Goal: Task Accomplishment & Management: Complete application form

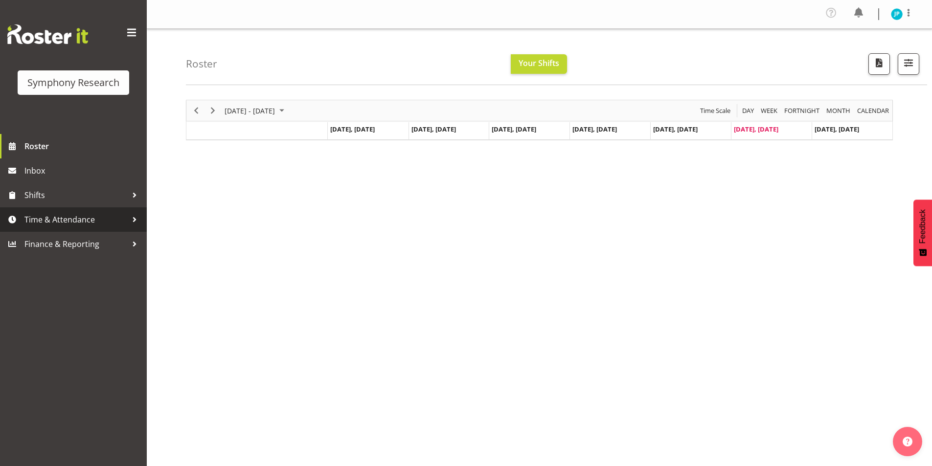
click at [89, 219] on span "Time & Attendance" at bounding box center [75, 219] width 103 height 15
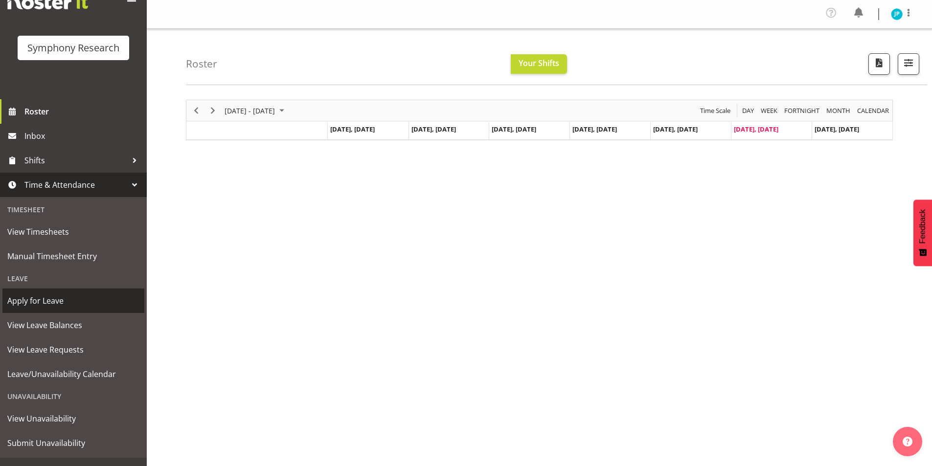
scroll to position [49, 0]
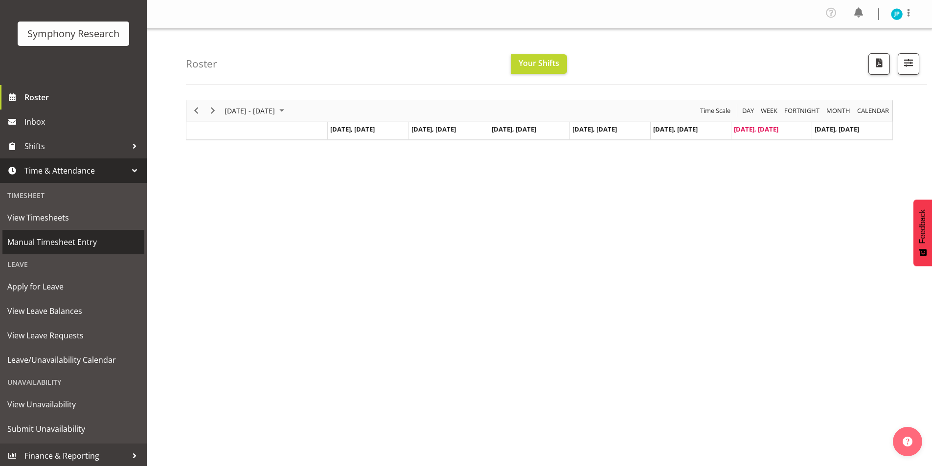
click at [86, 247] on span "Manual Timesheet Entry" at bounding box center [73, 242] width 132 height 15
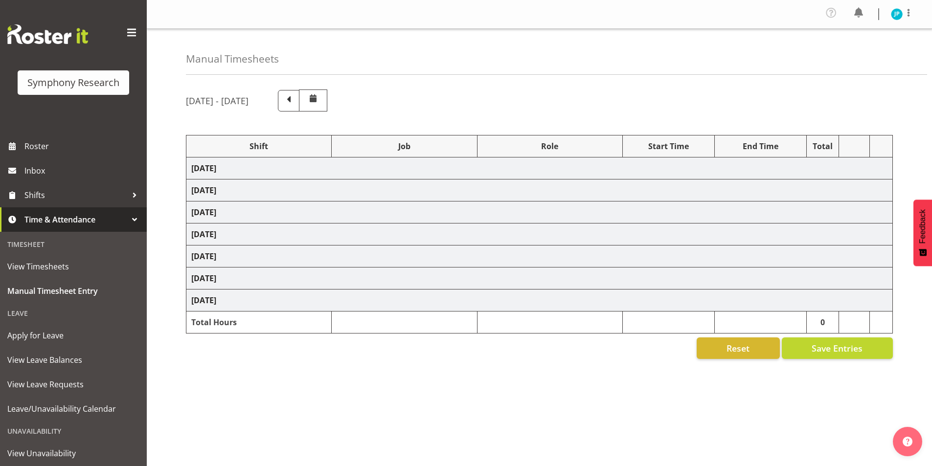
select select "41604"
select select "10527"
select select "47"
select select "41604"
select select "10527"
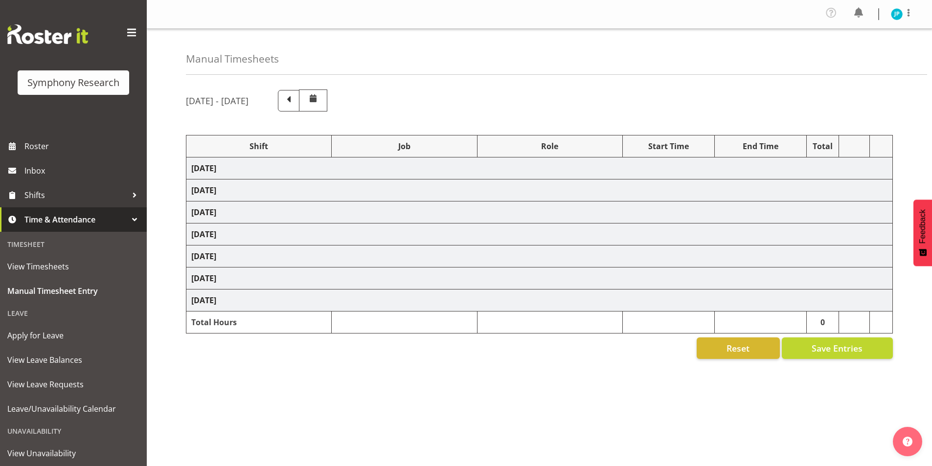
select select "47"
select select "41604"
select select "10527"
select select "47"
select select "41604"
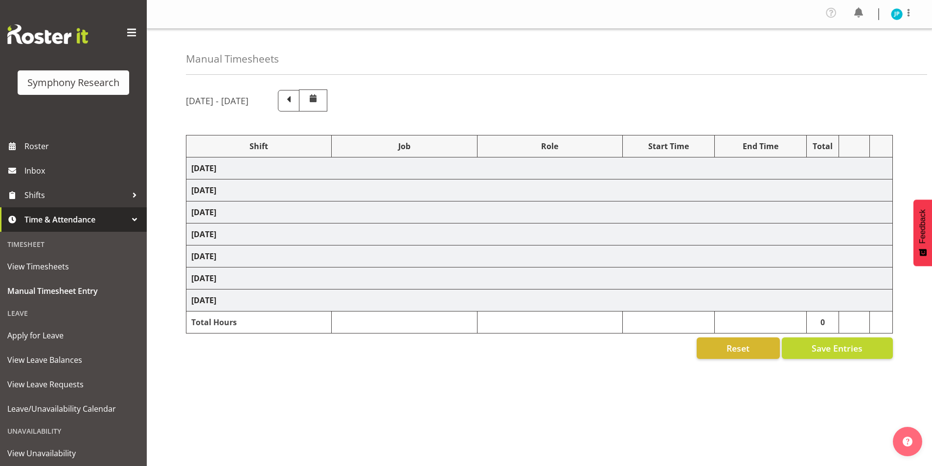
select select "10527"
select select "47"
select select "41604"
select select "10527"
select select "47"
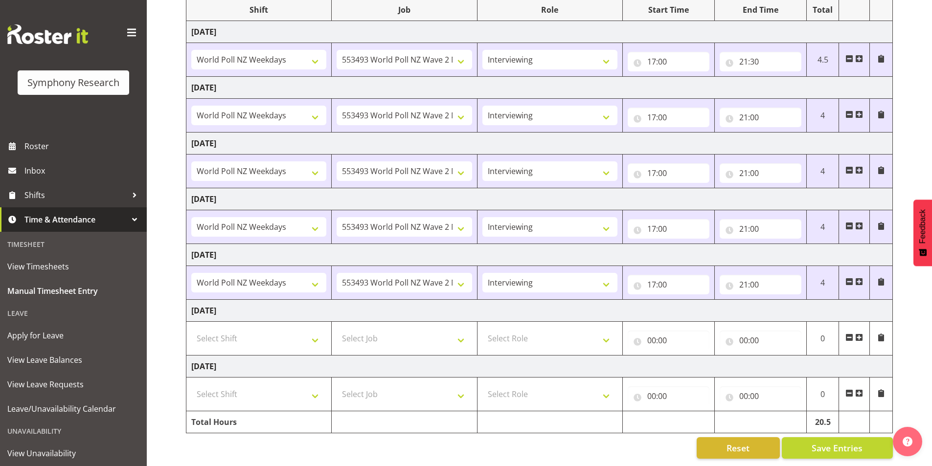
scroll to position [144, 0]
click at [308, 338] on select "Select Shift !!Weekend Residential (Roster IT Shift Label) *Business 9/10am ~ 4…" at bounding box center [258, 339] width 135 height 20
select select "17154"
click at [191, 329] on select "Select Shift !!Weekend Residential (Roster IT Shift Label) *Business 9/10am ~ 4…" at bounding box center [258, 339] width 135 height 20
click at [438, 329] on select "Select Job 550060 IF Admin 553492 World Poll Aus Wave 2 Main 2025 553493 World …" at bounding box center [404, 339] width 135 height 20
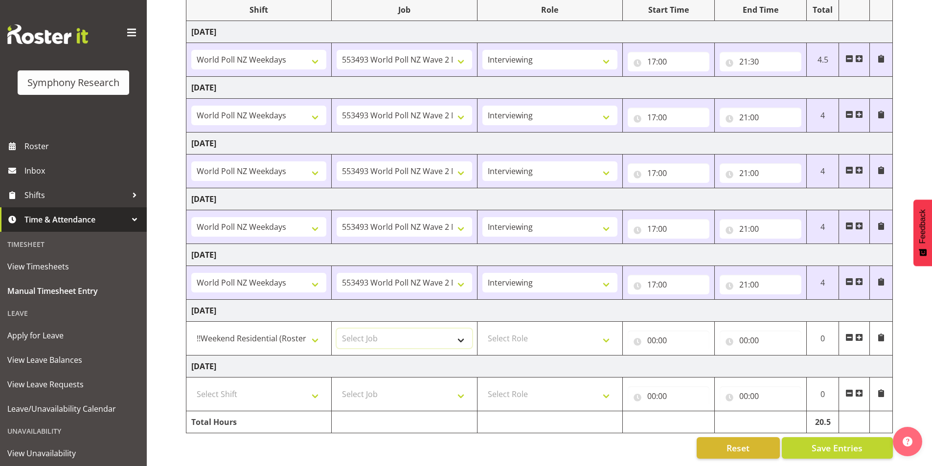
select select "10587"
click at [337, 329] on select "Select Job 550060 IF Admin 553492 World Poll Aus Wave 2 Main 2025 553493 World …" at bounding box center [404, 339] width 135 height 20
click at [565, 331] on select "Select Role Briefing Interviewing" at bounding box center [549, 339] width 135 height 20
select select "47"
click at [482, 329] on select "Select Role Briefing Interviewing" at bounding box center [549, 339] width 135 height 20
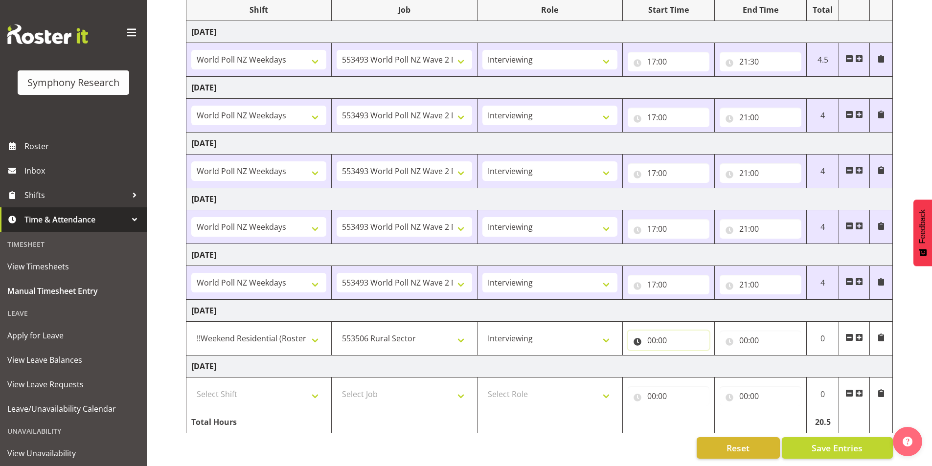
click at [674, 334] on input "00:00" at bounding box center [669, 341] width 82 height 20
click at [691, 365] on select "00 01 02 03 04 05 06 07 08 09 10 11 12 13 14 15 16 17 18 19 20 21 22 23" at bounding box center [694, 366] width 22 height 20
select select "12"
click at [683, 356] on select "00 01 02 03 04 05 06 07 08 09 10 11 12 13 14 15 16 17 18 19 20 21 22 23" at bounding box center [694, 366] width 22 height 20
type input "12:00"
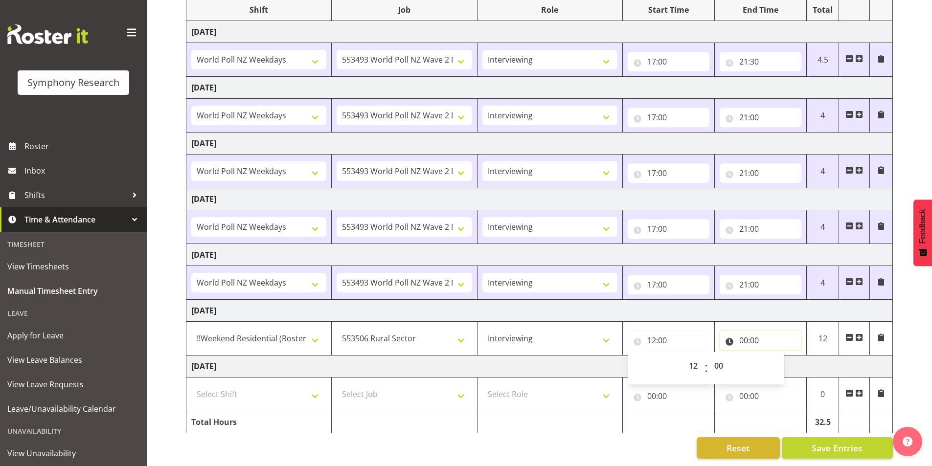
click at [791, 333] on input "00:00" at bounding box center [761, 341] width 82 height 20
click at [751, 331] on input "00:00" at bounding box center [761, 341] width 82 height 20
click at [753, 331] on input "00:00" at bounding box center [761, 341] width 82 height 20
click at [747, 333] on input "00:00" at bounding box center [761, 341] width 82 height 20
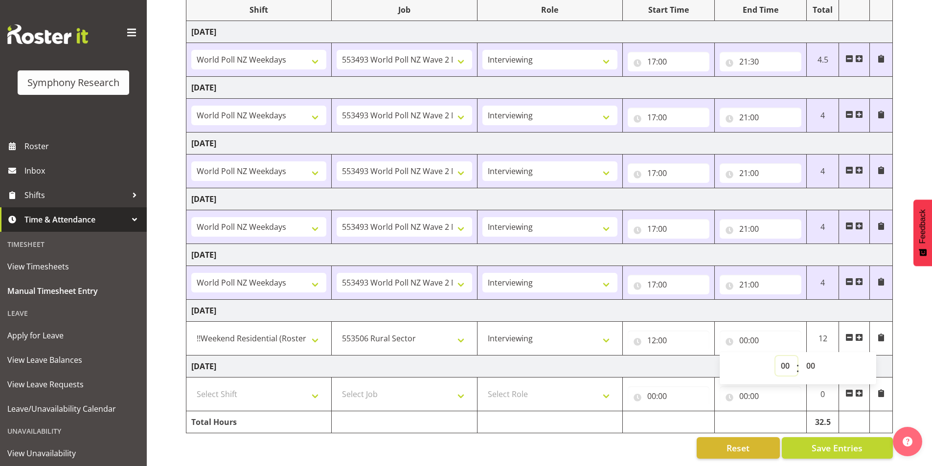
click at [781, 358] on select "00 01 02 03 04 05 06 07 08 09 10 11 12 13 14 15 16 17 18 19 20 21 22 23" at bounding box center [786, 366] width 22 height 20
select select "17"
click at [775, 356] on select "00 01 02 03 04 05 06 07 08 09 10 11 12 13 14 15 16 17 18 19 20 21 22 23" at bounding box center [786, 366] width 22 height 20
type input "17:00"
click at [811, 362] on select "00 01 02 03 04 05 06 07 08 09 10 11 12 13 14 15 16 17 18 19 20 21 22 23 24 25 2…" at bounding box center [812, 366] width 22 height 20
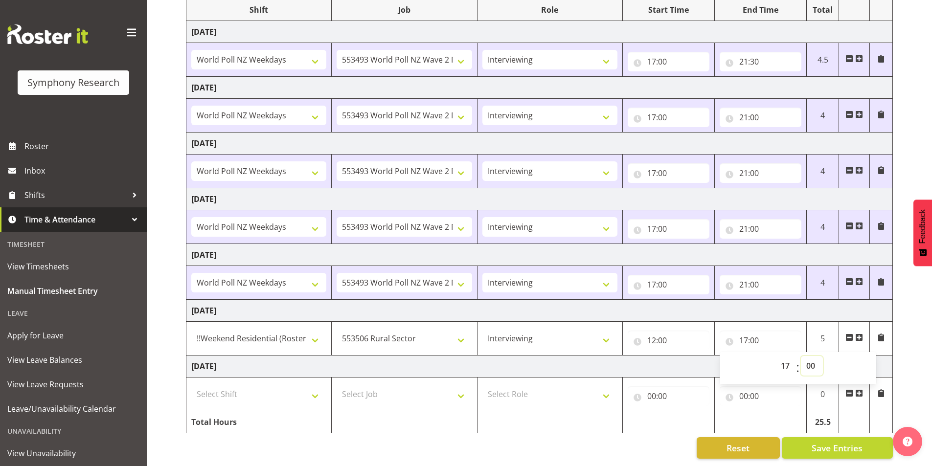
click at [813, 360] on select "00 01 02 03 04 05 06 07 08 09 10 11 12 13 14 15 16 17 18 19 20 21 22 23 24 25 2…" at bounding box center [812, 366] width 22 height 20
click at [813, 362] on select "00 01 02 03 04 05 06 07 08 09 10 11 12 13 14 15 16 17 18 19 20 21 22 23 24 25 2…" at bounding box center [812, 366] width 22 height 20
select select "30"
click at [801, 356] on select "00 01 02 03 04 05 06 07 08 09 10 11 12 13 14 15 16 17 18 19 20 21 22 23 24 25 2…" at bounding box center [812, 366] width 22 height 20
type input "17:30"
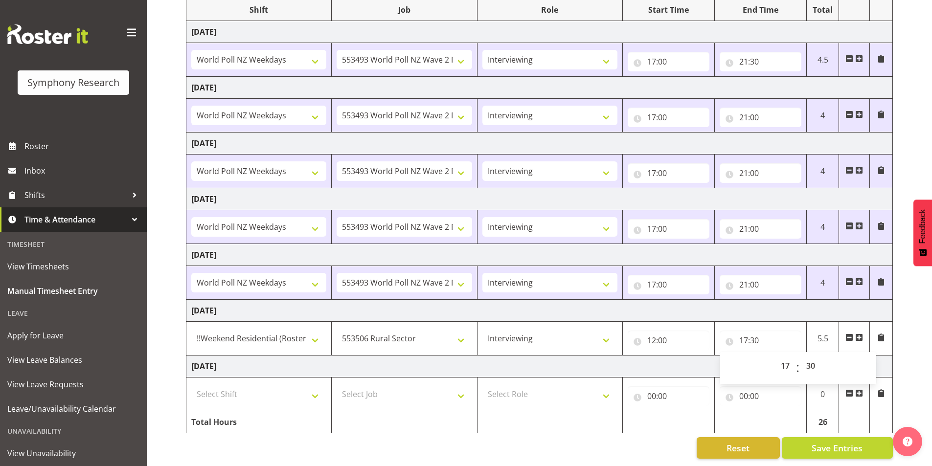
click at [858, 334] on span at bounding box center [859, 338] width 8 height 8
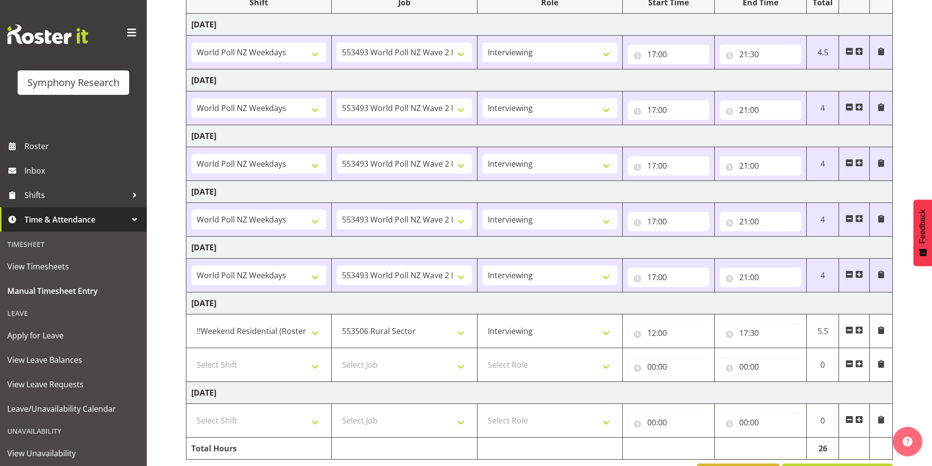
click at [327, 360] on td "Select Shift !!Weekend Residential (Roster IT Shift Label) *Business 9/10am ~ 4…" at bounding box center [258, 365] width 145 height 34
click at [313, 363] on select "Select Shift !!Weekend Residential (Roster IT Shift Label) *Business 9/10am ~ 4…" at bounding box center [258, 365] width 135 height 20
select select "17154"
click at [191, 355] on select "Select Shift !!Weekend Residential (Roster IT Shift Label) *Business 9/10am ~ 4…" at bounding box center [258, 365] width 135 height 20
click at [395, 365] on select "Select Job 550060 IF Admin 553492 World Poll Aus Wave 2 Main 2025 553493 World …" at bounding box center [404, 365] width 135 height 20
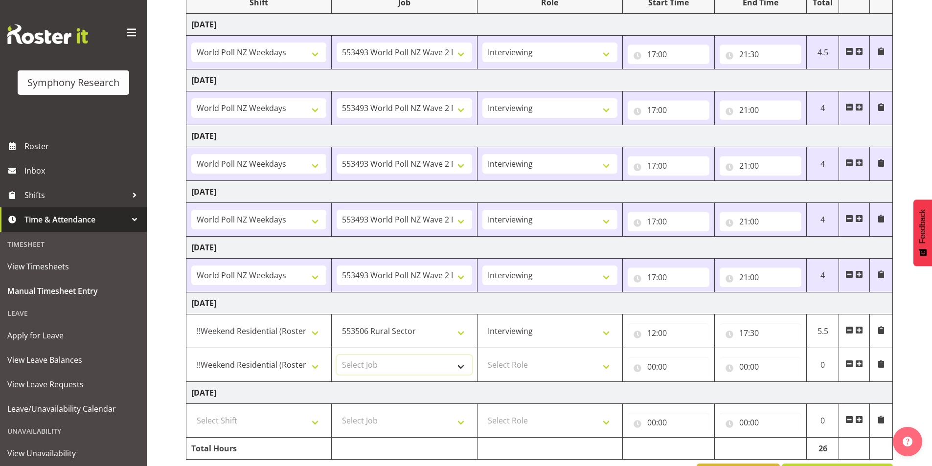
select select "10527"
click at [337, 355] on select "Select Job 550060 IF Admin 553492 World Poll Aus Wave 2 Main 2025 553493 World …" at bounding box center [404, 365] width 135 height 20
click at [536, 367] on select "Select Role Briefing Interviewing" at bounding box center [549, 365] width 135 height 20
select select "47"
click at [482, 355] on select "Select Role Briefing Interviewing" at bounding box center [549, 365] width 135 height 20
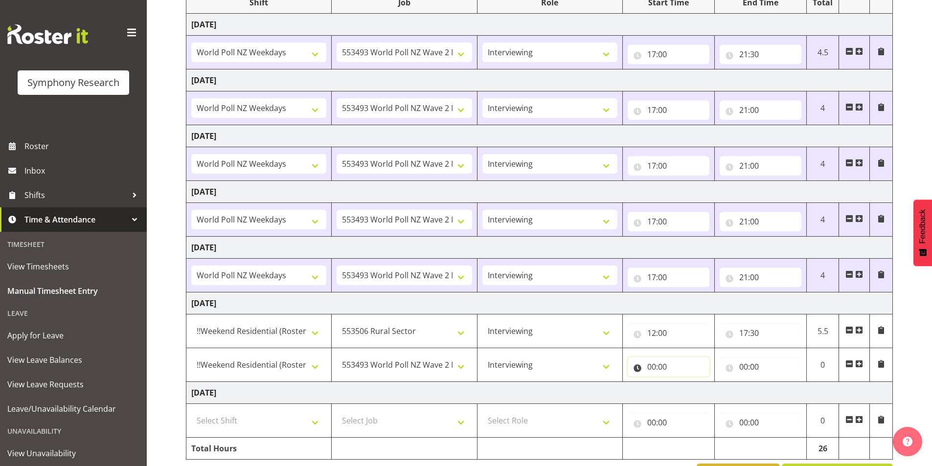
click at [686, 374] on input "00:00" at bounding box center [669, 367] width 82 height 20
click at [700, 398] on select "00 01 02 03 04 05 06 07 08 09 10 11 12 13 14 15 16 17 18 19 20 21 22 23" at bounding box center [694, 393] width 22 height 20
select select "18"
click at [683, 383] on select "00 01 02 03 04 05 06 07 08 09 10 11 12 13 14 15 16 17 18 19 20 21 22 23" at bounding box center [694, 393] width 22 height 20
type input "18:00"
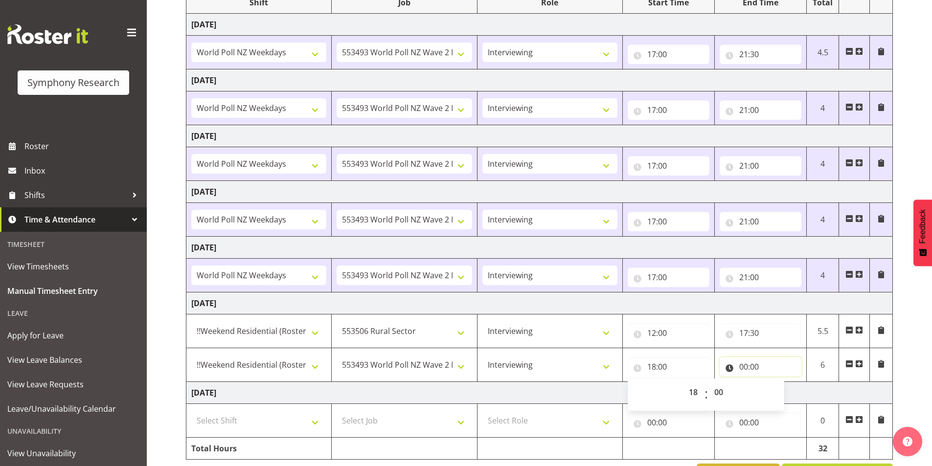
click at [758, 362] on input "00:00" at bounding box center [761, 367] width 82 height 20
click at [796, 394] on span ":" at bounding box center [797, 395] width 3 height 24
click at [784, 391] on select "00 01 02 03 04 05 06 07 08 09 10 11 12 13 14 15 16 17 18 19 20 21 22 23" at bounding box center [786, 393] width 22 height 20
select select "19"
click at [775, 383] on select "00 01 02 03 04 05 06 07 08 09 10 11 12 13 14 15 16 17 18 19 20 21 22 23" at bounding box center [786, 393] width 22 height 20
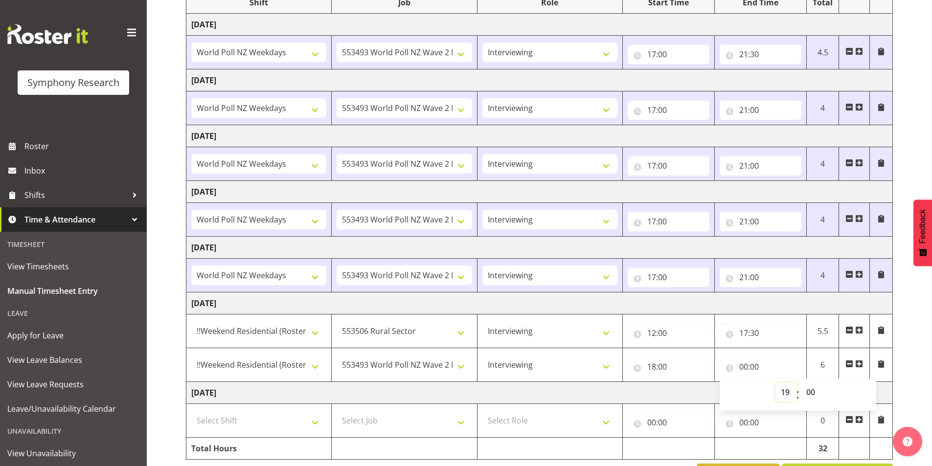
type input "19:00"
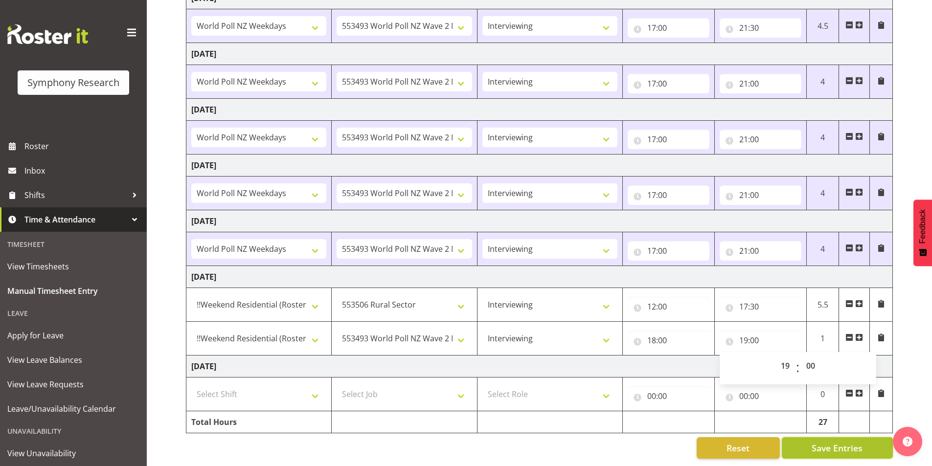
click at [818, 444] on span "Save Entries" at bounding box center [837, 448] width 51 height 13
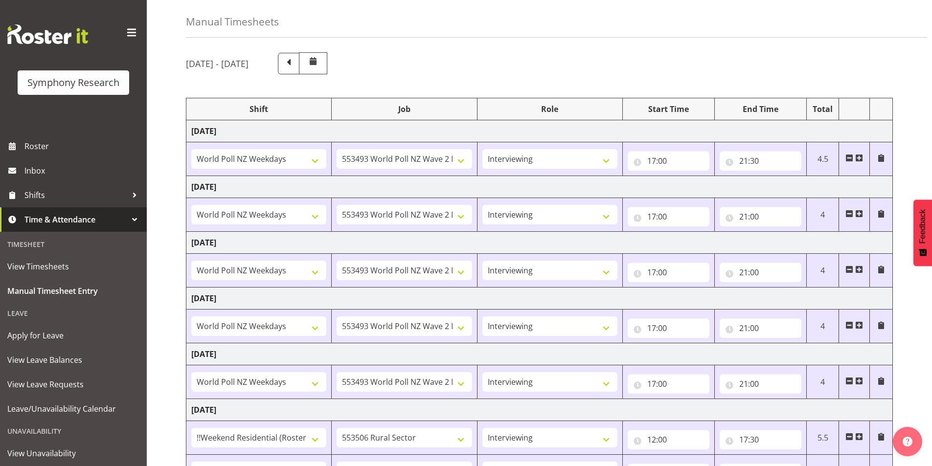
scroll to position [31, 0]
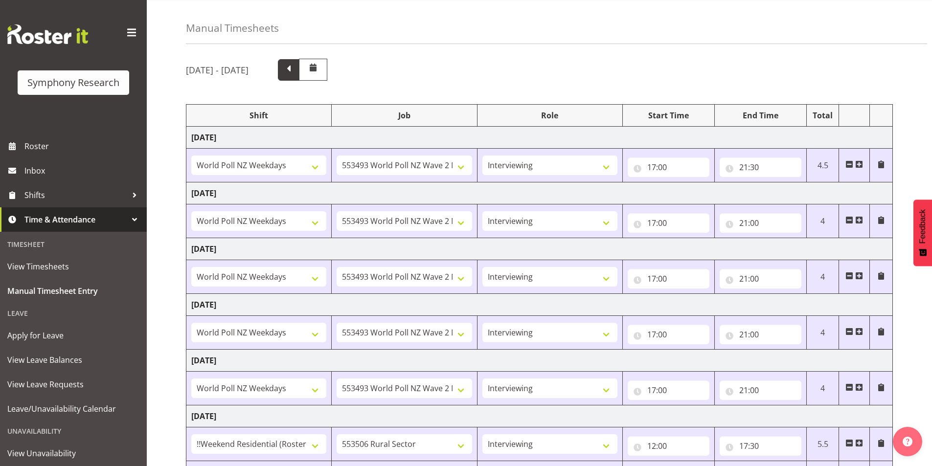
click at [295, 70] on span at bounding box center [288, 69] width 13 height 13
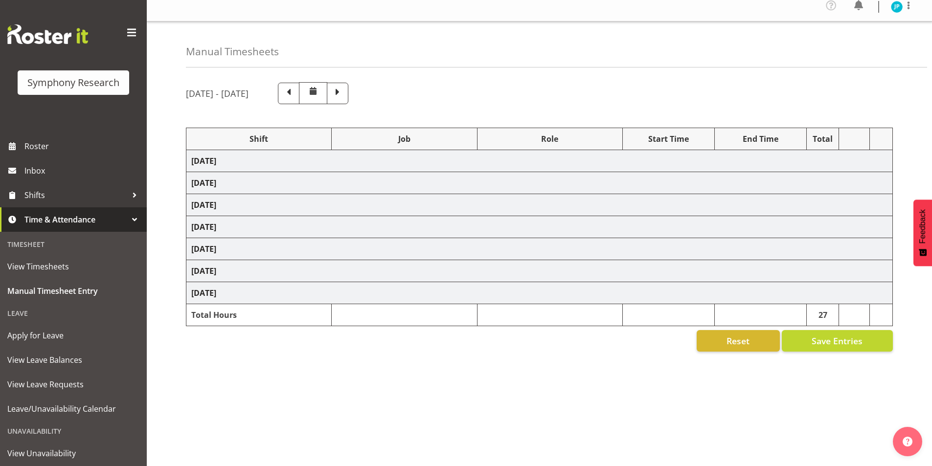
select select
select select "10536"
select select "47"
select select "41604"
select select "10527"
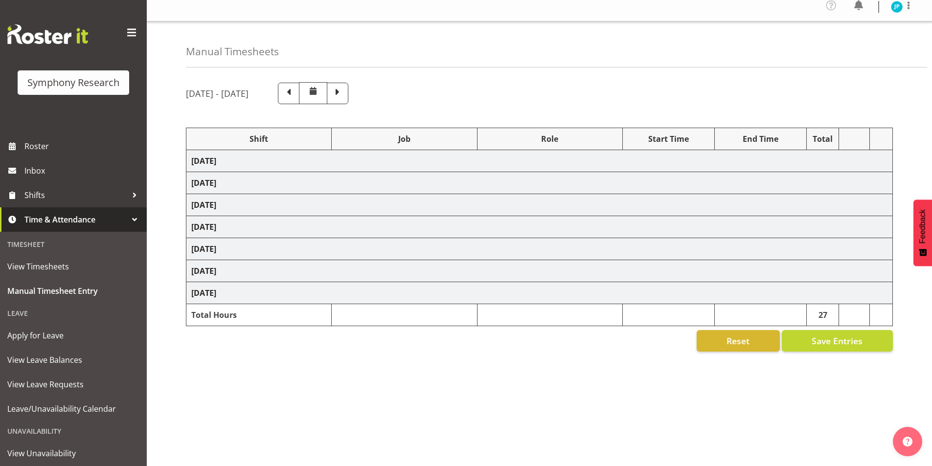
select select "81335"
select select "10527"
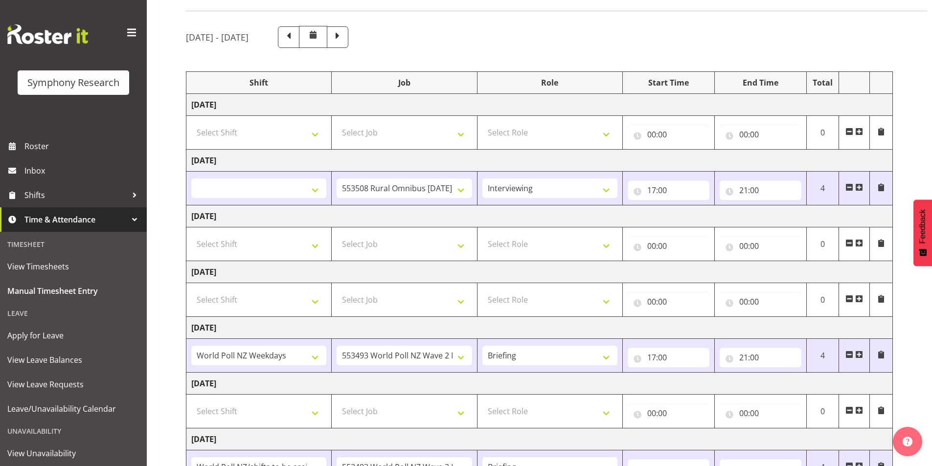
scroll to position [46, 0]
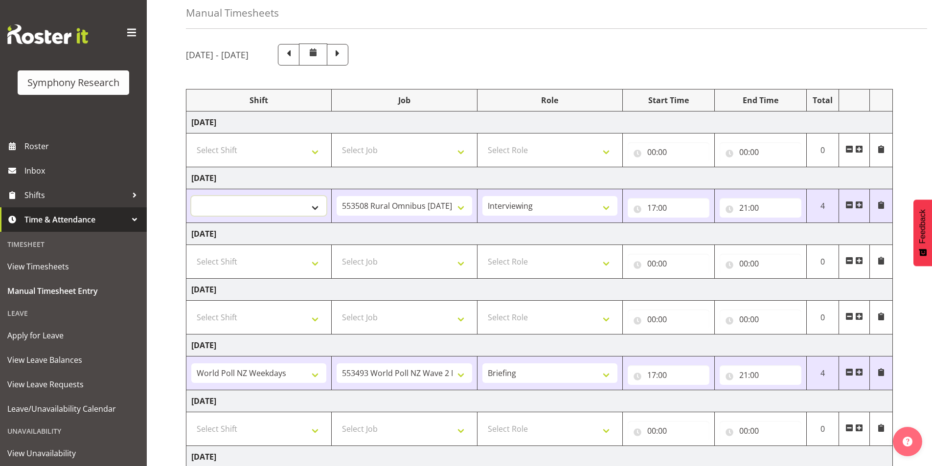
click at [318, 205] on select "!!Weekend Residential (Roster IT Shift Label) *Business 9/10am ~ 4:30pm *Busine…" at bounding box center [258, 206] width 135 height 20
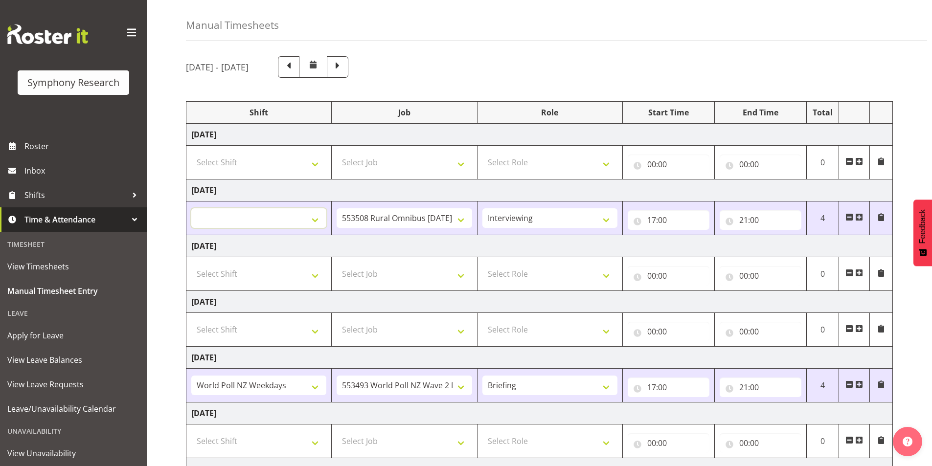
scroll to position [0, 0]
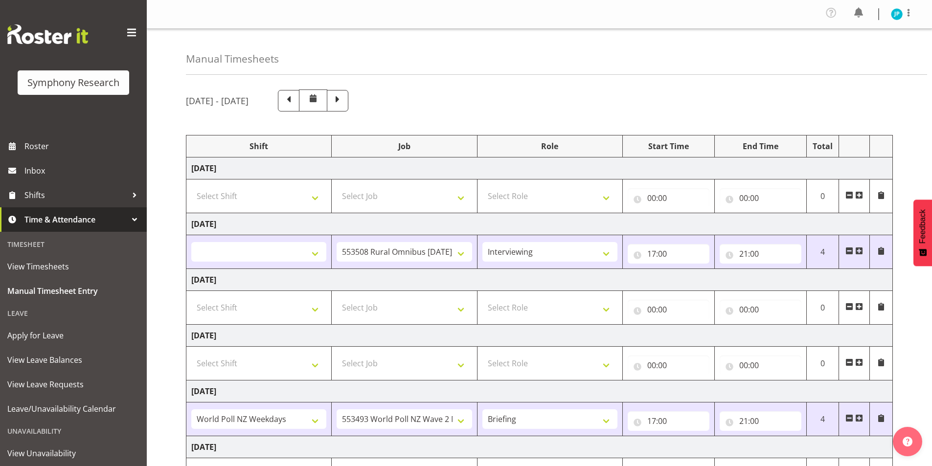
click at [348, 112] on div at bounding box center [313, 103] width 70 height 26
click at [348, 110] on span at bounding box center [338, 101] width 22 height 22
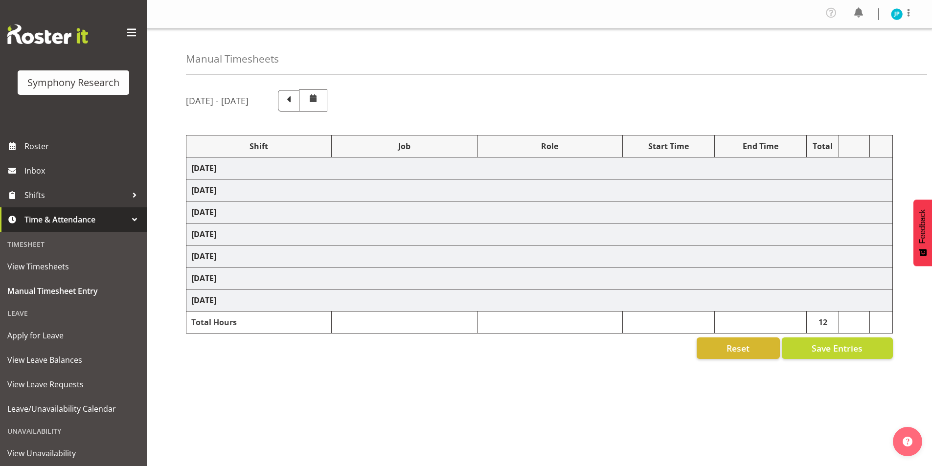
select select "41604"
select select "10527"
select select "47"
select select "41604"
select select "10527"
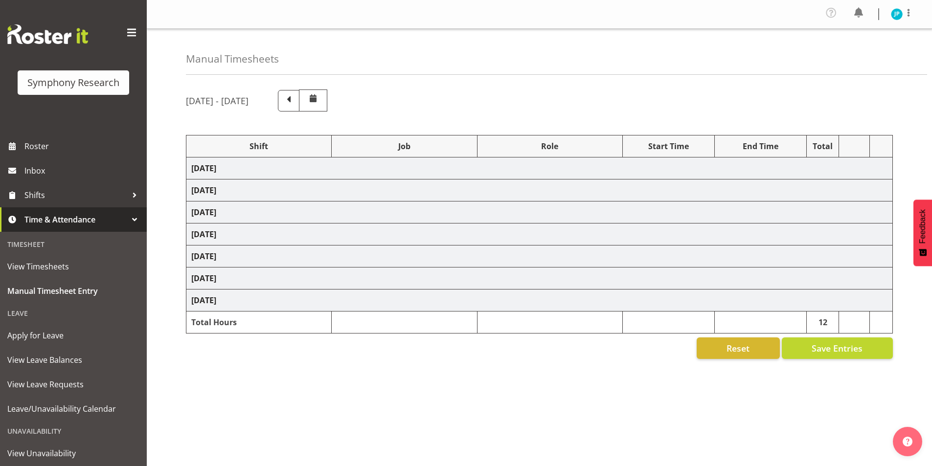
select select "47"
select select "41604"
select select "10527"
select select "47"
select select "41604"
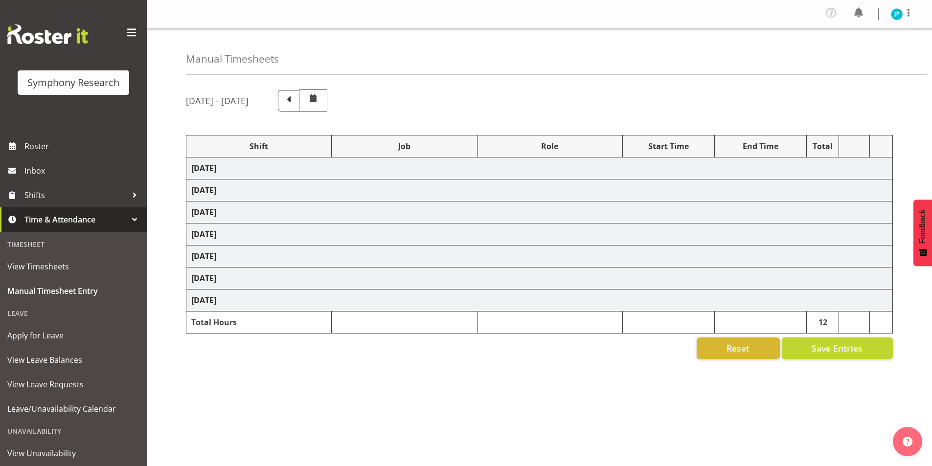
select select "10527"
select select "47"
select select "41604"
select select "10527"
select select "47"
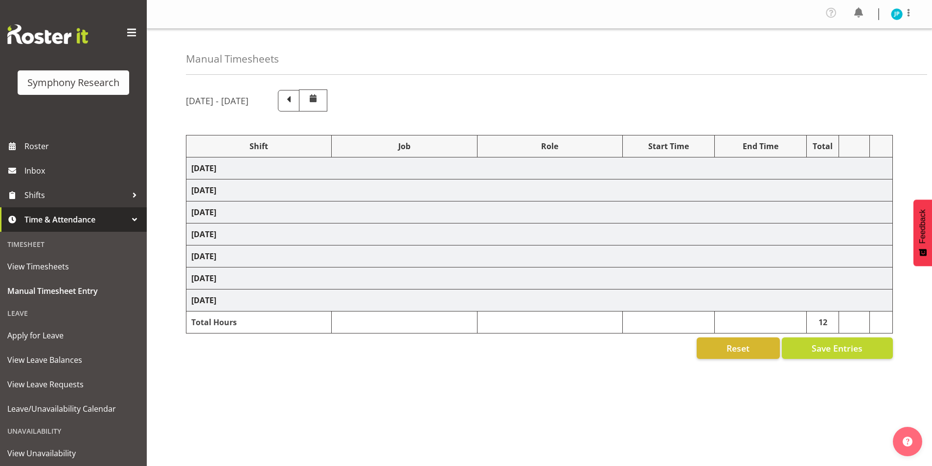
select select "10587"
select select "47"
select select "10527"
select select "47"
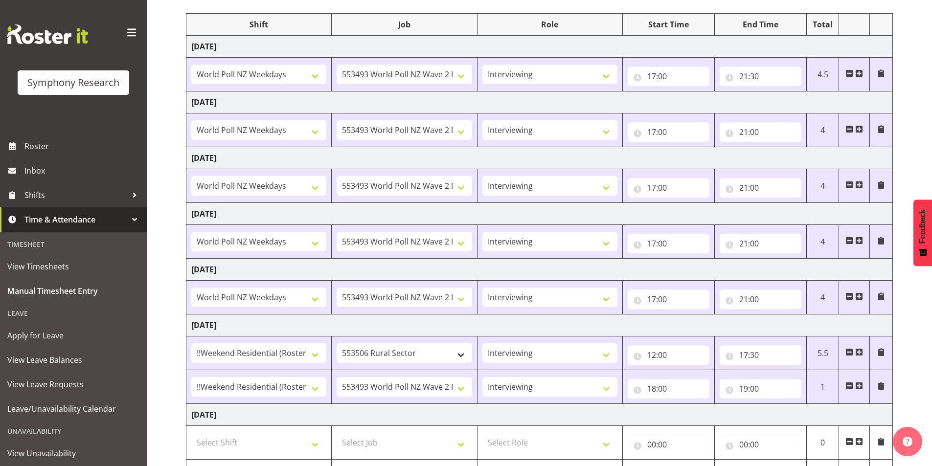
scroll to position [163, 0]
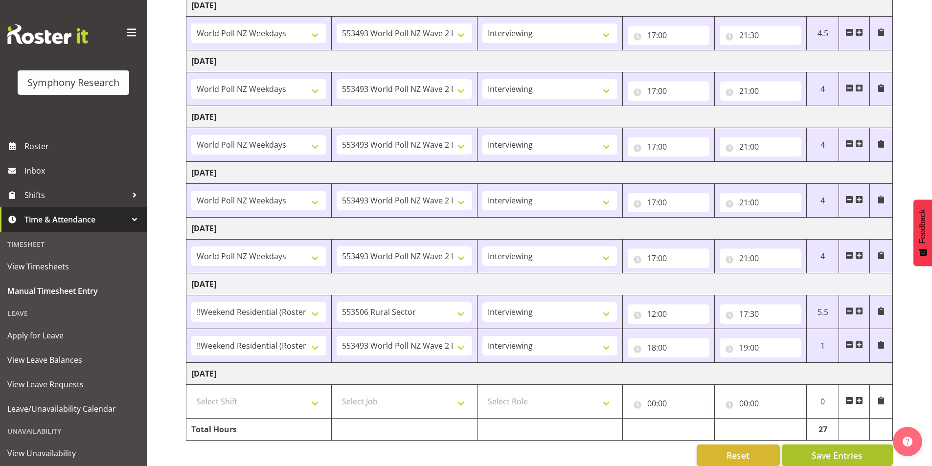
click at [810, 462] on button "Save Entries" at bounding box center [837, 456] width 111 height 22
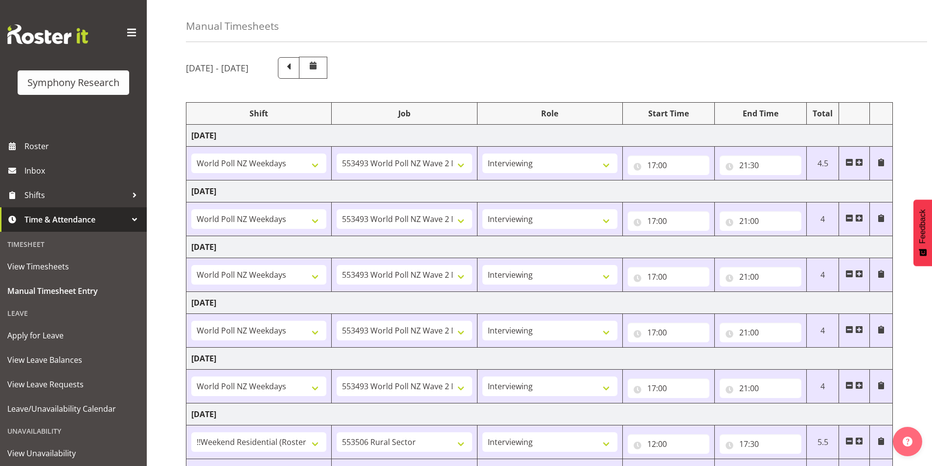
scroll to position [0, 0]
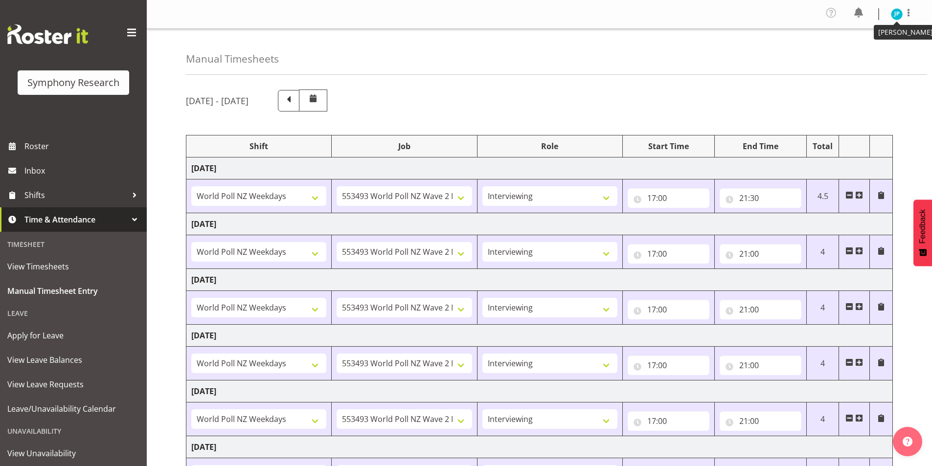
click at [898, 18] on img at bounding box center [897, 14] width 12 height 12
click at [874, 55] on link "Log Out" at bounding box center [867, 54] width 94 height 18
